Goal: Complete application form

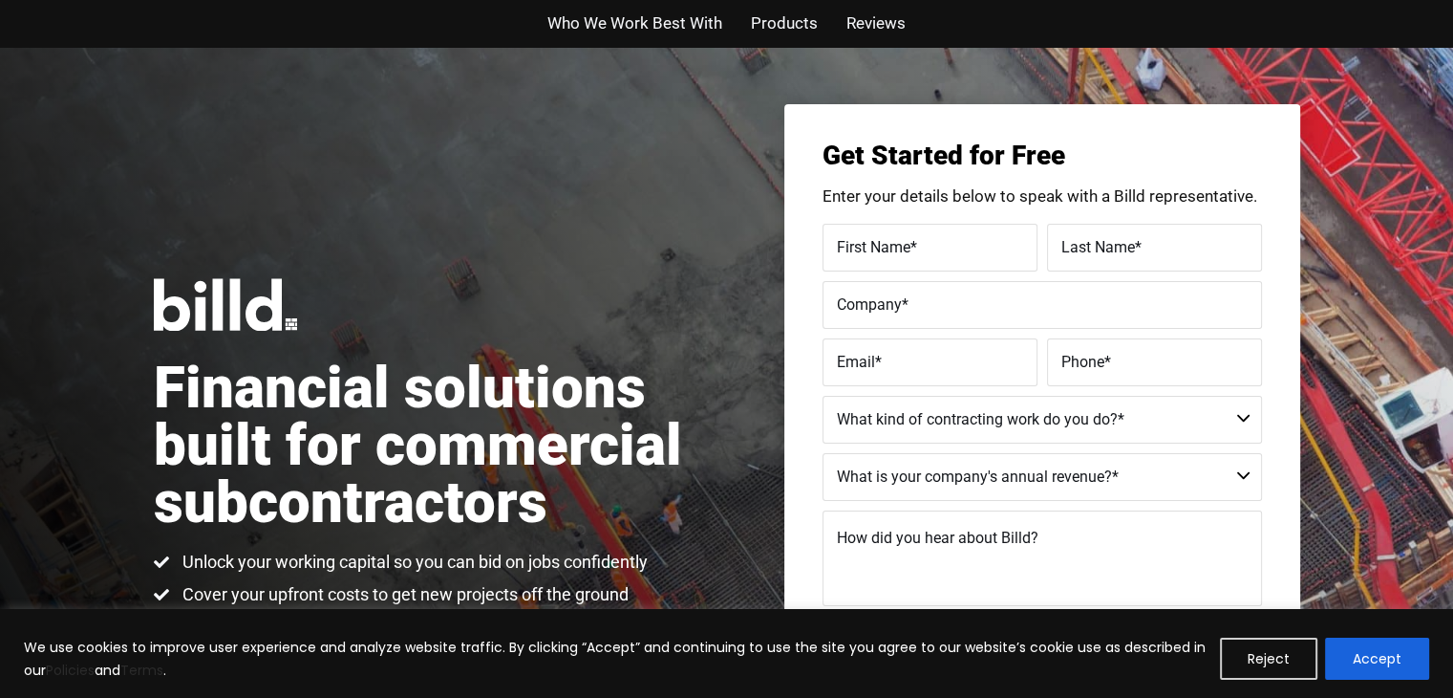
click at [887, 254] on span "First Name" at bounding box center [874, 246] width 74 height 18
click at [887, 254] on input "First Name *" at bounding box center [930, 248] width 215 height 48
type input "[PERSON_NAME]"
click at [1138, 233] on label "Last Name *" at bounding box center [1155, 247] width 186 height 28
click at [1138, 233] on input "Last Name *" at bounding box center [1154, 248] width 215 height 48
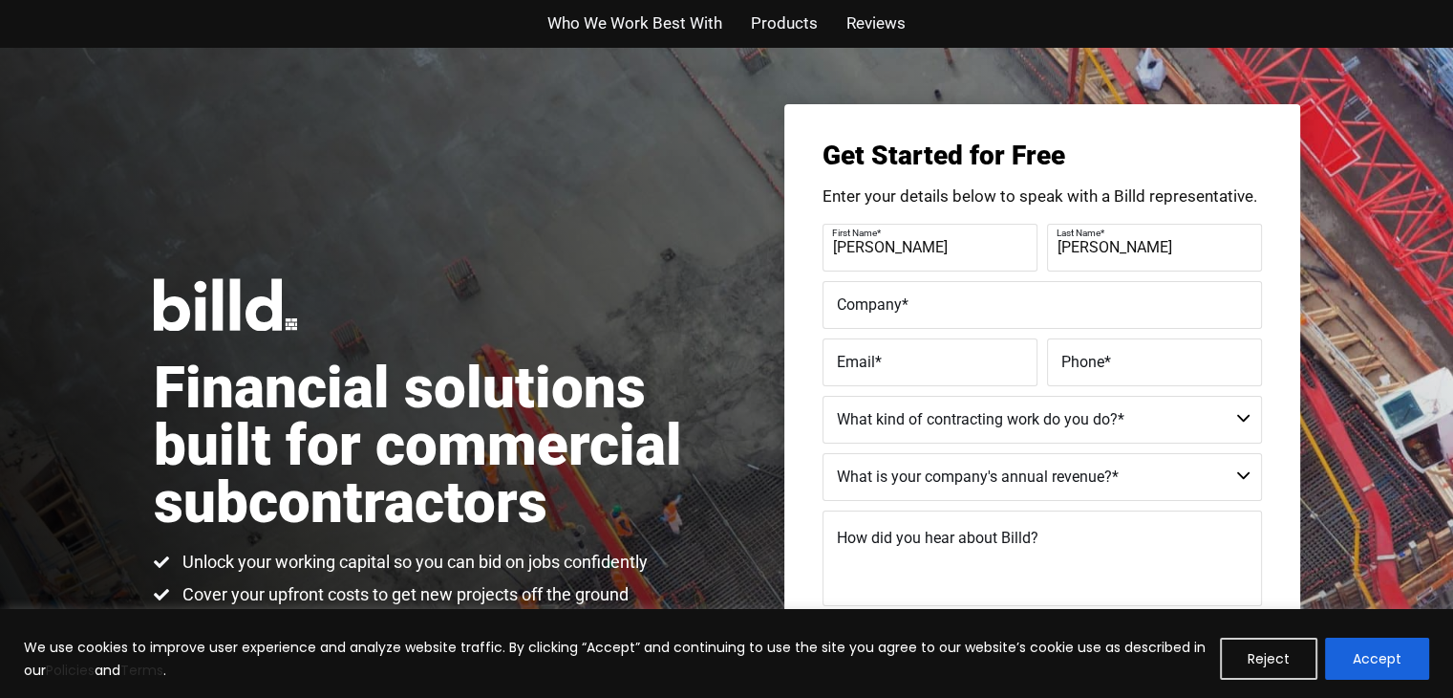
type input "[PERSON_NAME]"
click at [960, 321] on input "Company *" at bounding box center [1043, 305] width 440 height 48
type input "[US_STATE] Metal"
click at [921, 370] on label "Email *" at bounding box center [930, 362] width 186 height 28
click at [921, 370] on input "Email *" at bounding box center [930, 362] width 215 height 48
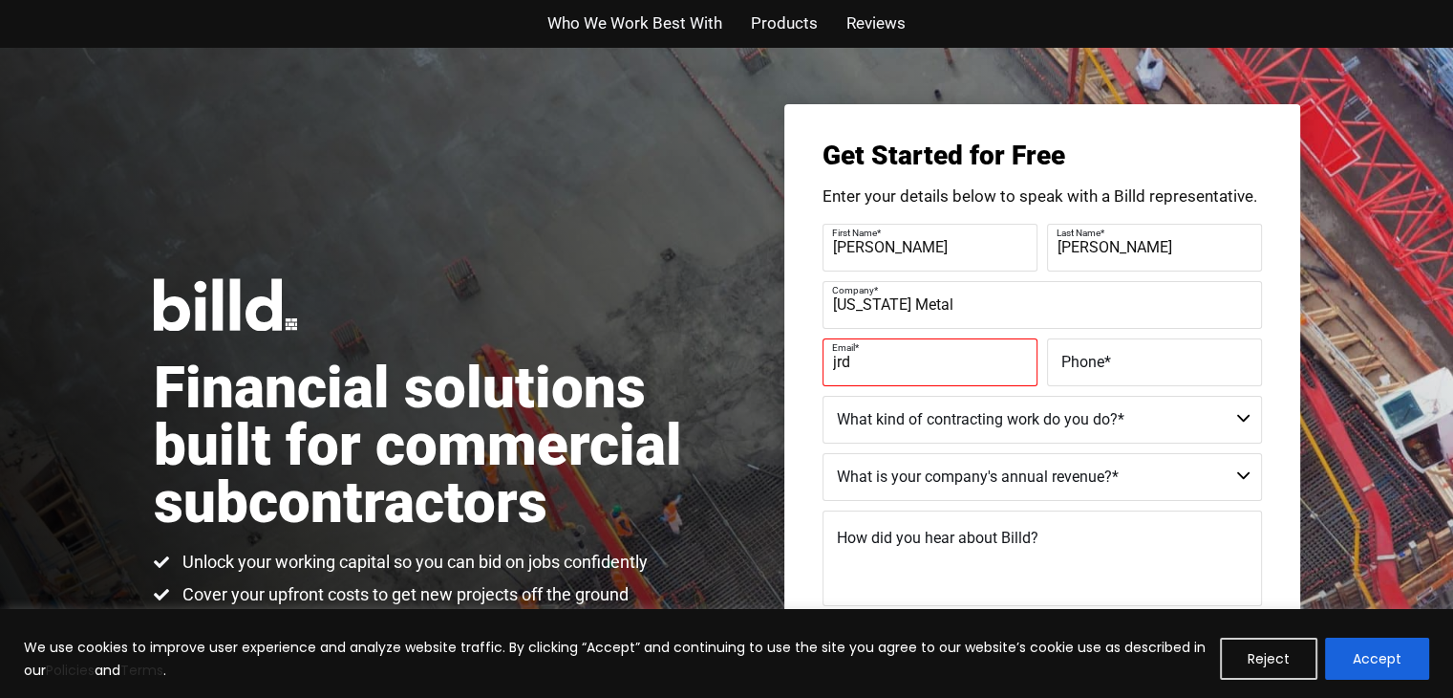
type input "[EMAIL_ADDRESS][DOMAIN_NAME]"
type input "[PHONE_NUMBER]"
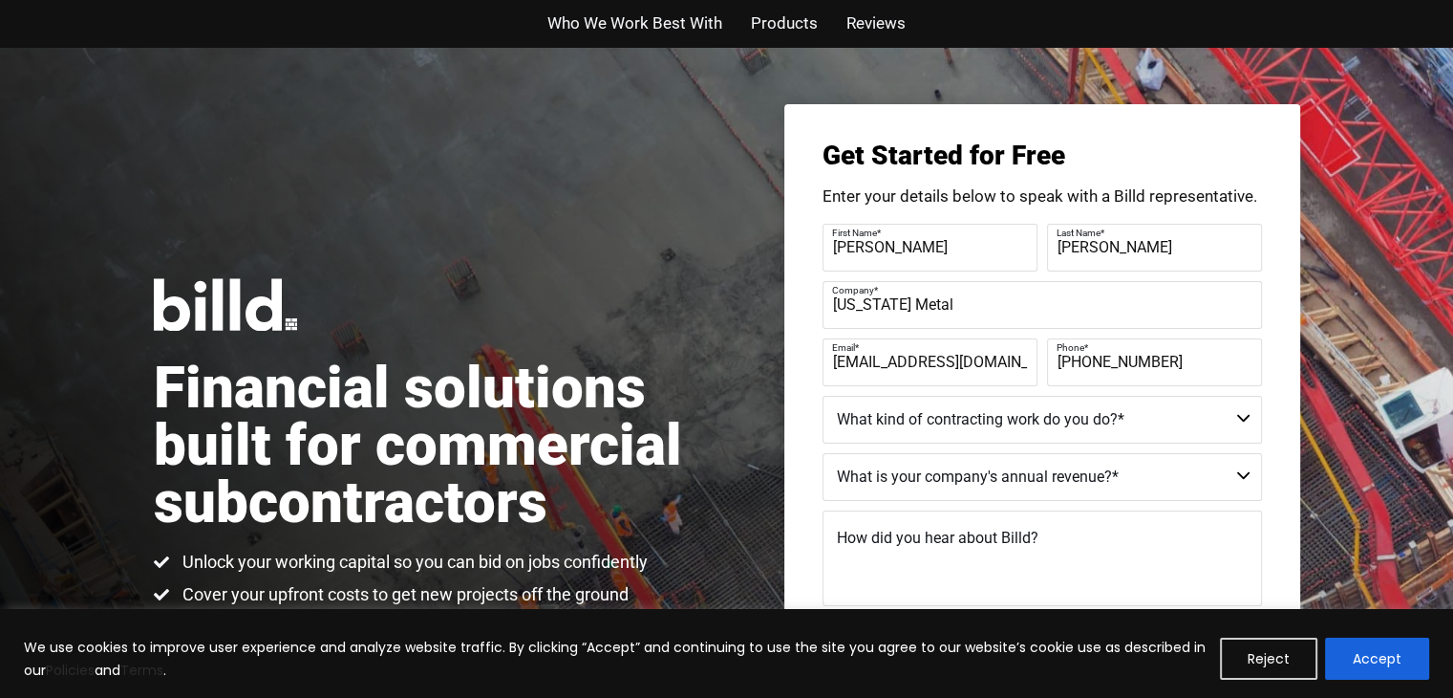
click at [1234, 418] on select "Commercial Commercial and Residential Residential Not a Contractor" at bounding box center [1043, 420] width 440 height 48
select select "Commercial and Residential"
click at [823, 396] on select "Commercial Commercial and Residential Residential Not a Contractor" at bounding box center [1043, 420] width 440 height 48
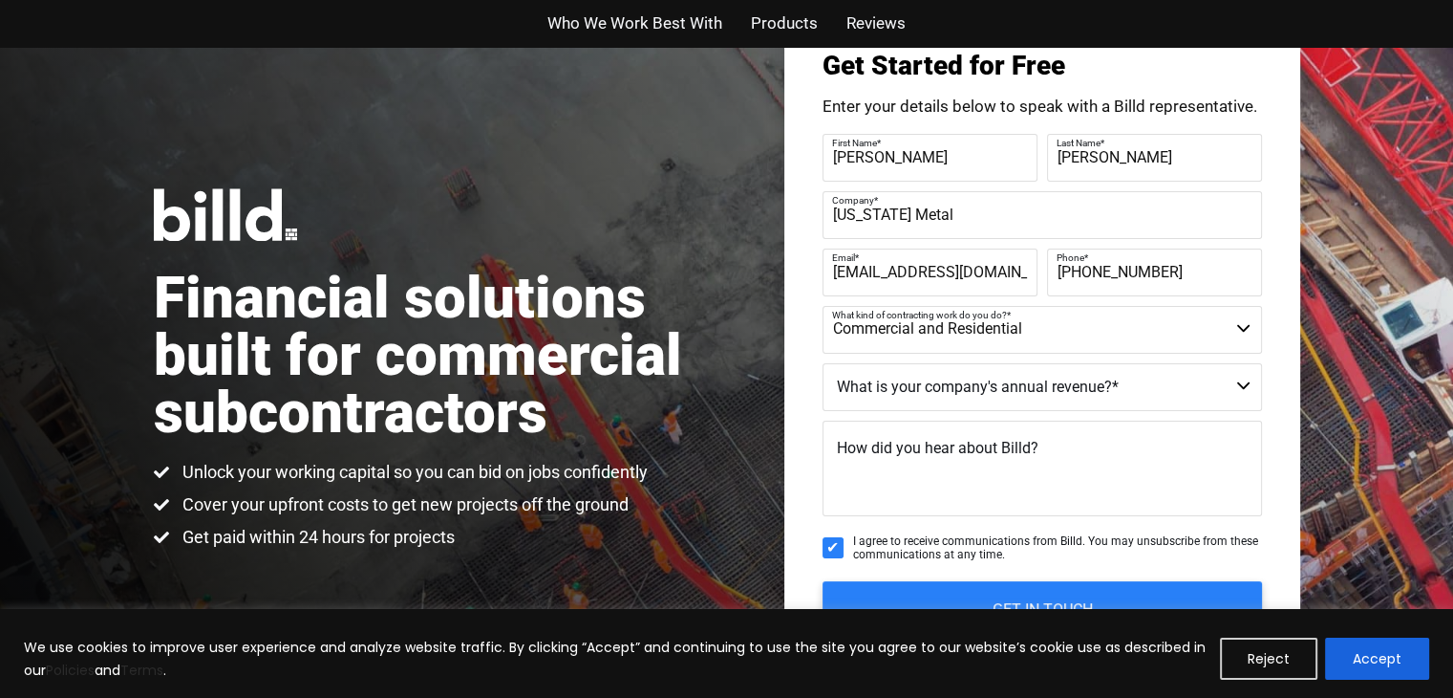
scroll to position [96, 0]
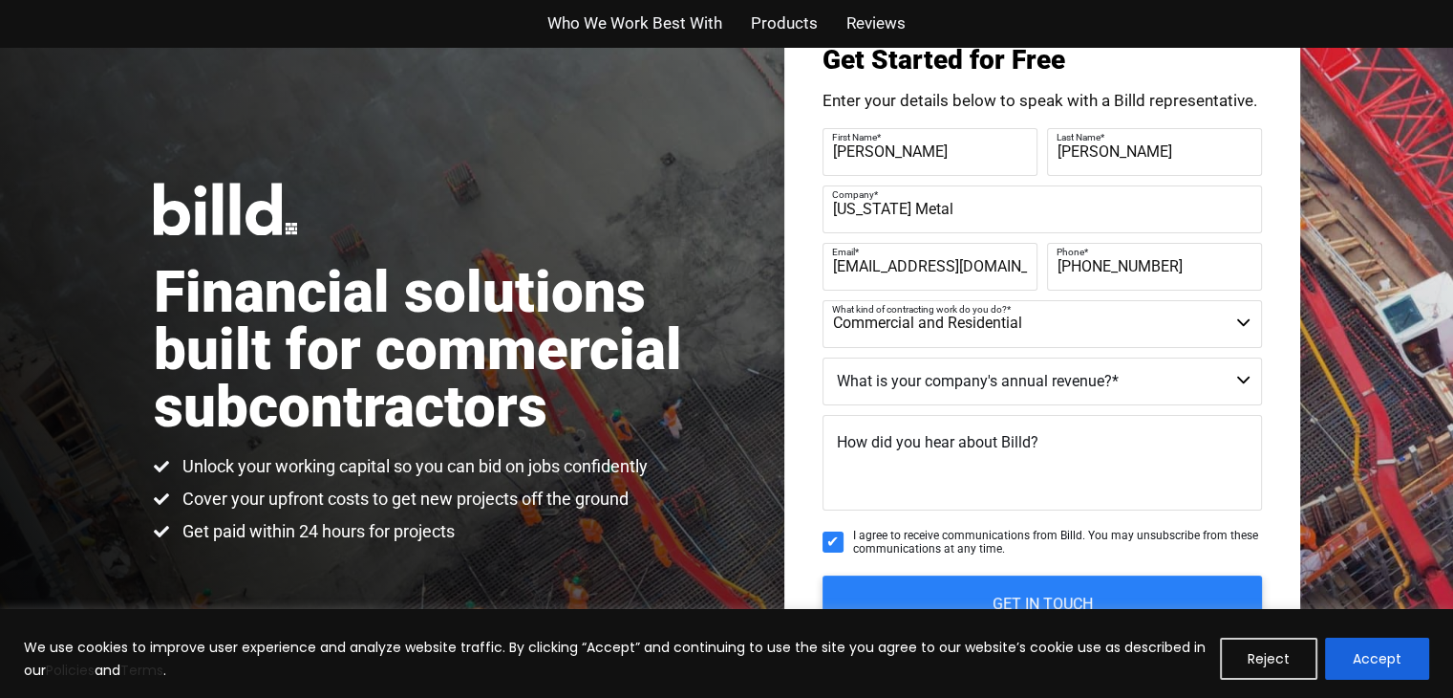
click at [1240, 394] on select "$40M + $25M - $40M $8M - $25M $4M - $8M $2M - $4M $1M - $2M Less than $1M" at bounding box center [1043, 381] width 440 height 48
select select "$40M +"
click at [823, 357] on select "$40M + $25M - $40M $8M - $25M $4M - $8M $2M - $4M $1M - $2M Less than $1M" at bounding box center [1043, 381] width 440 height 48
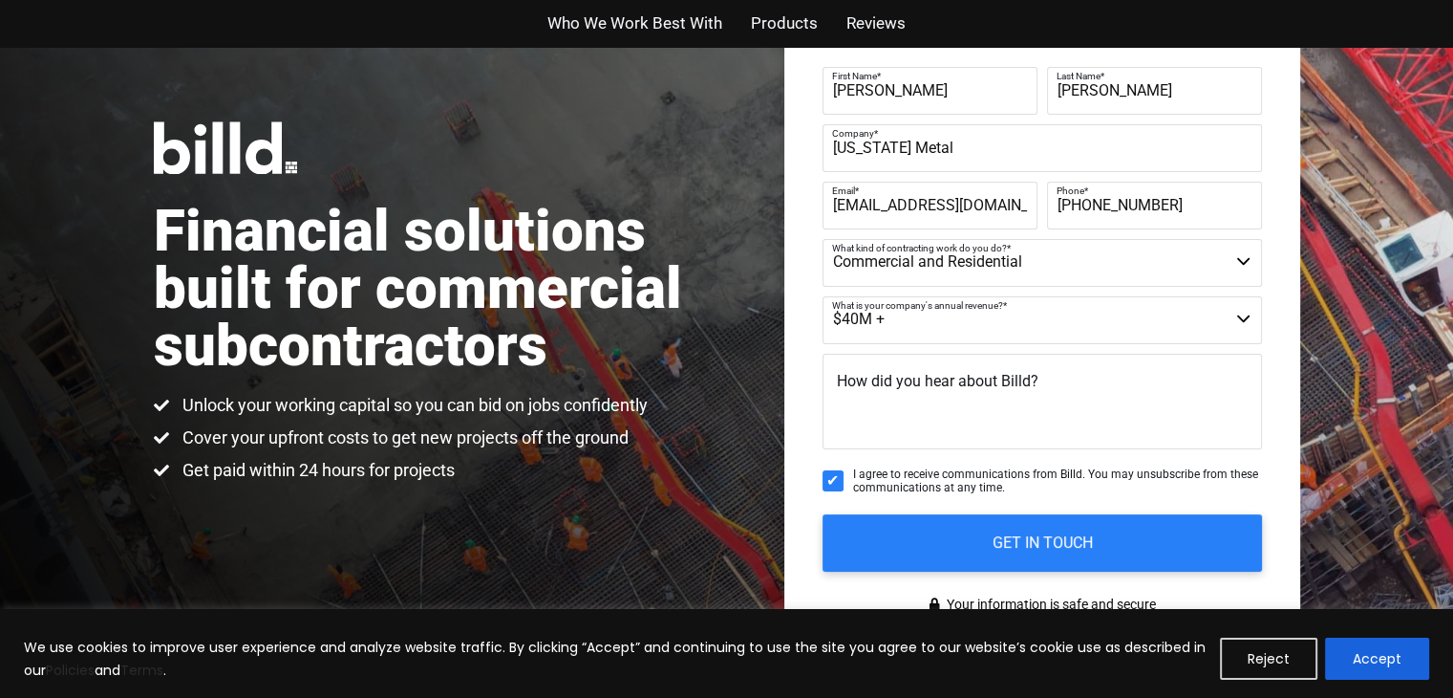
scroll to position [168, 0]
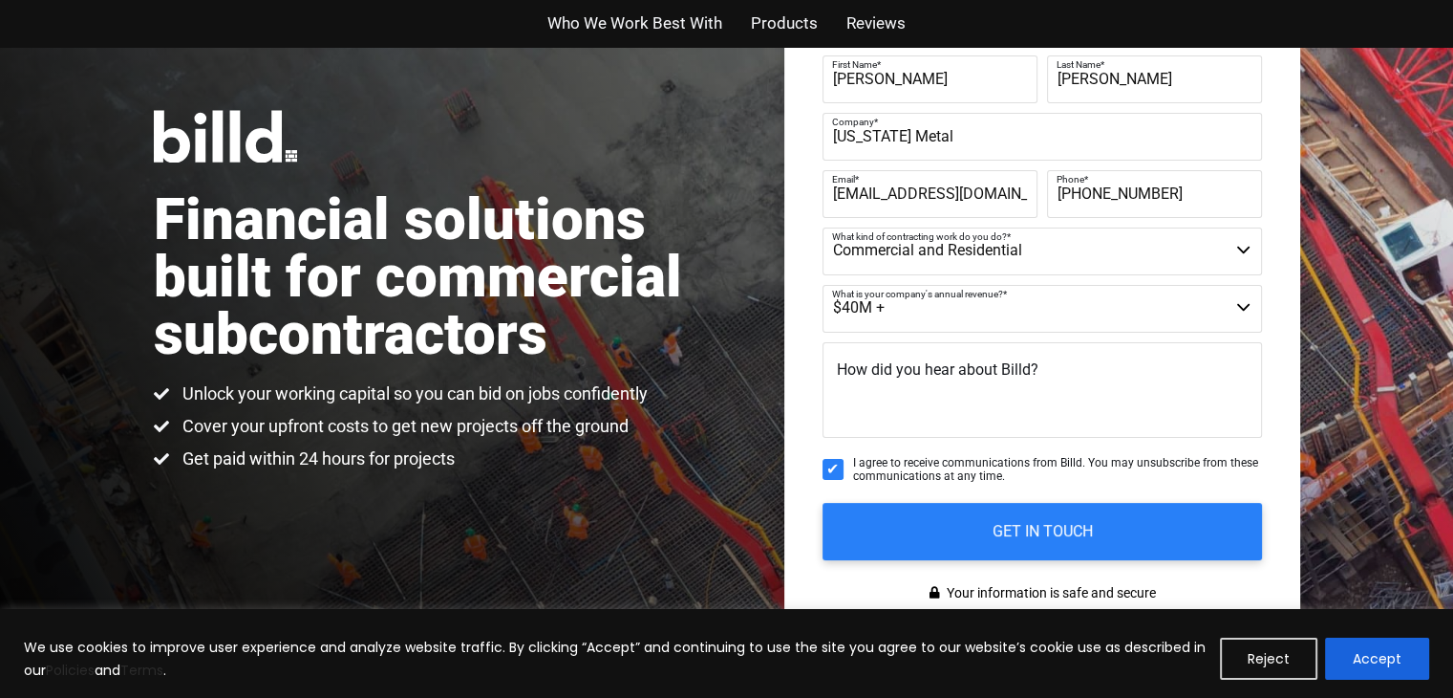
click at [1124, 424] on textarea "How did you hear about Billd?" at bounding box center [1043, 390] width 440 height 96
type textarea "i"
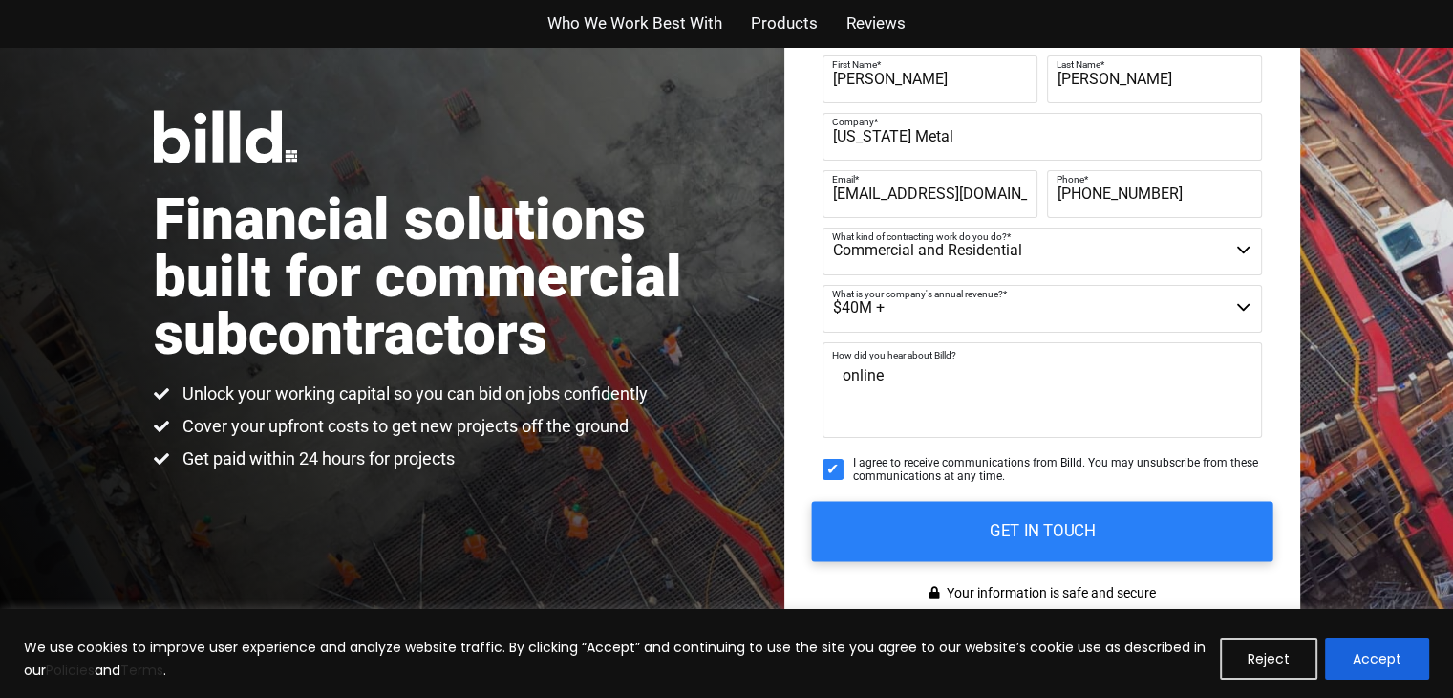
type textarea "online"
click at [1097, 549] on input "GET IN TOUCH" at bounding box center [1042, 531] width 462 height 60
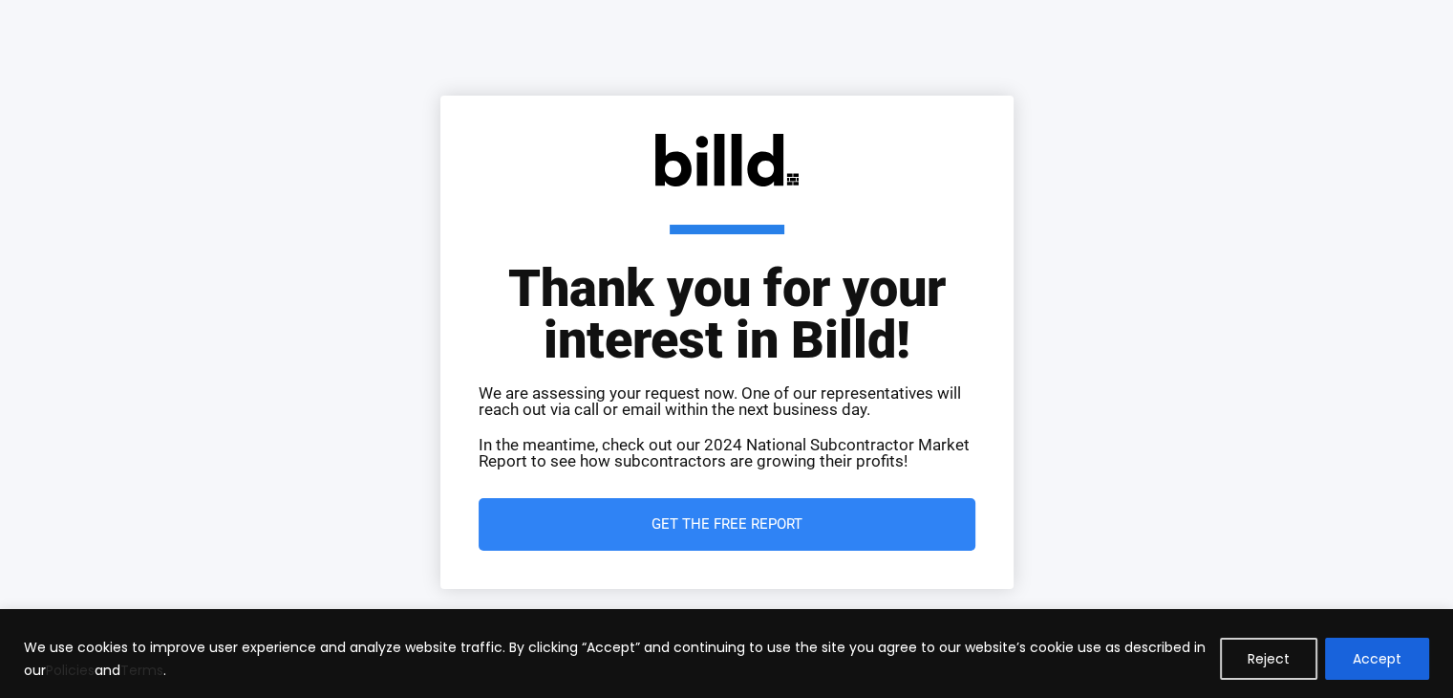
click at [739, 526] on span "Get the Free Report" at bounding box center [727, 524] width 151 height 14
